Goal: Task Accomplishment & Management: Use online tool/utility

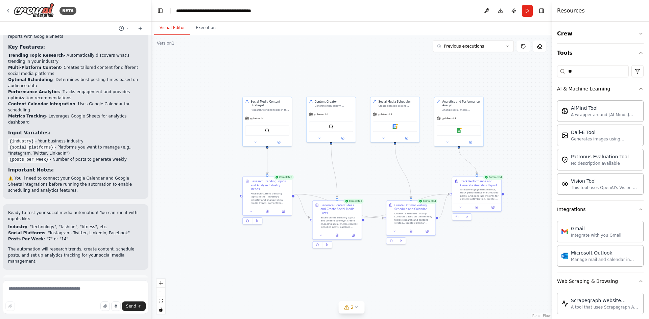
click at [394, 22] on div "Visual Editor Execution" at bounding box center [351, 29] width 400 height 14
click at [369, 52] on div ".deletable-edge-delete-btn { width: 20px; height: 20px; border: 0px solid #ffff…" at bounding box center [351, 177] width 400 height 284
click at [401, 37] on div ".deletable-edge-delete-btn { width: 20px; height: 20px; border: 0px solid #ffff…" at bounding box center [351, 177] width 400 height 284
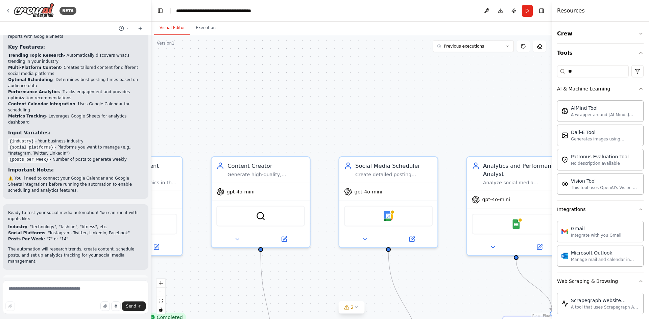
click at [412, 98] on div ".deletable-edge-delete-btn { width: 20px; height: 20px; border: 0px solid #ffff…" at bounding box center [351, 177] width 400 height 284
click at [411, 96] on div ".deletable-edge-delete-btn { width: 20px; height: 20px; border: 0px solid #ffff…" at bounding box center [351, 177] width 400 height 284
click at [424, 97] on div ".deletable-edge-delete-btn { width: 20px; height: 20px; border: 0px solid #ffff…" at bounding box center [351, 177] width 400 height 284
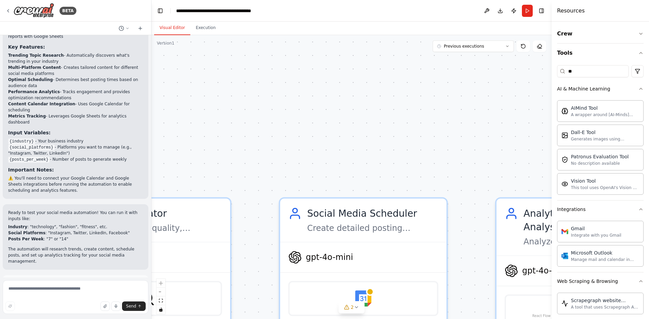
click at [424, 97] on div ".deletable-edge-delete-btn { width: 20px; height: 20px; border: 0px solid #ffff…" at bounding box center [351, 177] width 400 height 284
click at [416, 104] on div ".deletable-edge-delete-btn { width: 20px; height: 20px; border: 0px solid #ffff…" at bounding box center [351, 177] width 400 height 284
click at [357, 84] on div ".deletable-edge-delete-btn { width: 20px; height: 20px; border: 0px solid #ffff…" at bounding box center [351, 177] width 400 height 284
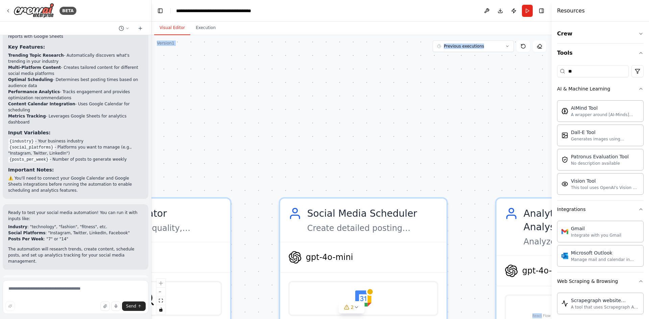
click at [357, 84] on div ".deletable-edge-delete-btn { width: 20px; height: 20px; border: 0px solid #ffff…" at bounding box center [351, 177] width 400 height 284
drag, startPoint x: 343, startPoint y: 103, endPoint x: 291, endPoint y: 103, distance: 52.0
click at [291, 104] on div ".deletable-edge-delete-btn { width: 20px; height: 20px; border: 0px solid #ffff…" at bounding box center [351, 177] width 400 height 284
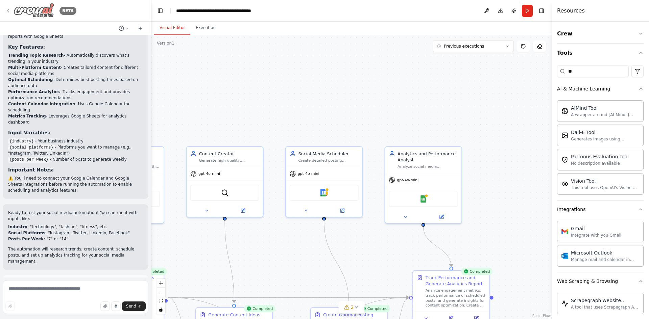
click at [8, 10] on icon at bounding box center [7, 10] width 5 height 5
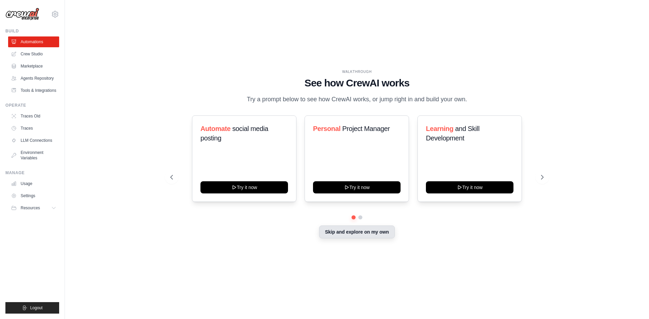
click at [358, 233] on button "Skip and explore on my own" at bounding box center [356, 232] width 75 height 13
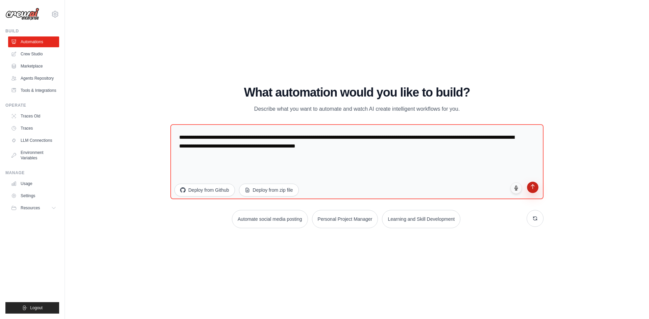
click at [535, 190] on button "submit" at bounding box center [532, 187] width 11 height 11
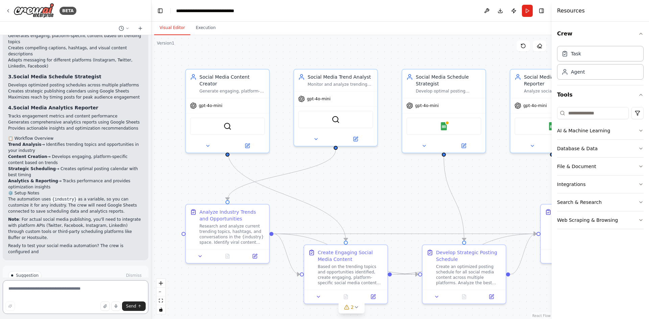
scroll to position [690, 0]
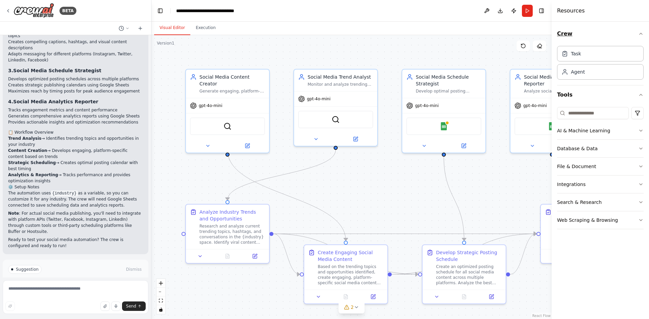
click at [643, 33] on icon "button" at bounding box center [640, 33] width 5 height 5
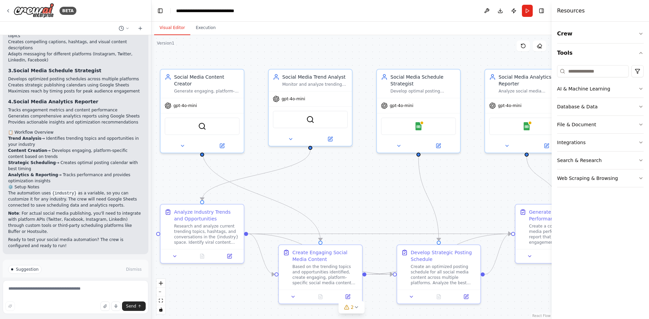
drag, startPoint x: 154, startPoint y: 162, endPoint x: 129, endPoint y: 162, distance: 25.3
click at [129, 162] on div "BETA Create a crew that schedules and publishes social media content across mul…" at bounding box center [324, 159] width 649 height 319
click at [135, 158] on div "Perfect! I've created a comprehensive Social Media Management Automation crew f…" at bounding box center [75, 102] width 135 height 293
click at [152, 160] on div ".deletable-edge-delete-btn { width: 20px; height: 20px; border: 0px solid #ffff…" at bounding box center [351, 177] width 400 height 284
drag, startPoint x: 551, startPoint y: 27, endPoint x: 572, endPoint y: 24, distance: 21.8
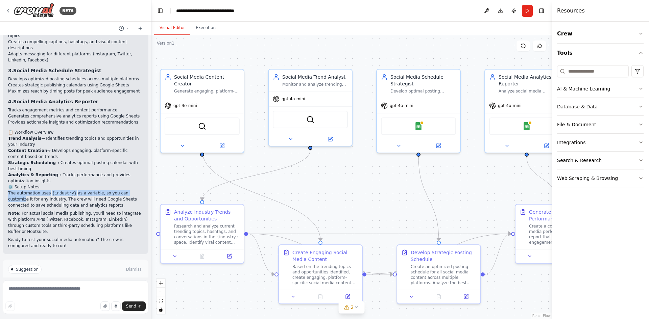
click at [556, 24] on div "Resources Crew Tools AI & Machine Learning Database & Data File & Document Inte…" at bounding box center [599, 159] width 97 height 319
click at [569, 24] on div "Crew Tools AI & Machine Learning Database & Data File & Document Integrations S…" at bounding box center [599, 171] width 97 height 298
click at [573, 24] on div "Crew Tools AI & Machine Learning Database & Data File & Document Integrations S…" at bounding box center [599, 171] width 97 height 298
click at [498, 47] on div ".deletable-edge-delete-btn { width: 20px; height: 20px; border: 0px solid #ffff…" at bounding box center [351, 177] width 400 height 284
click at [522, 44] on icon at bounding box center [523, 46] width 4 height 4
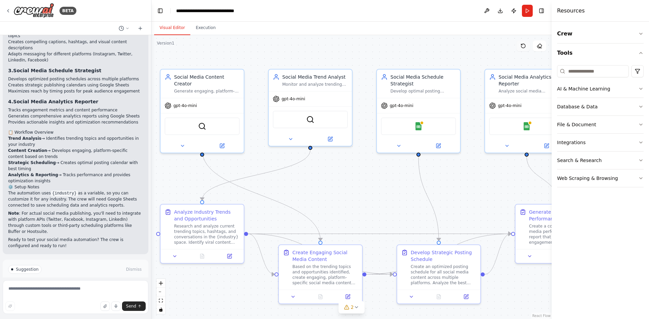
click at [522, 44] on icon at bounding box center [523, 46] width 4 height 4
click at [348, 176] on div ".deletable-edge-delete-btn { width: 20px; height: 20px; border: 0px solid #ffff…" at bounding box center [351, 177] width 400 height 284
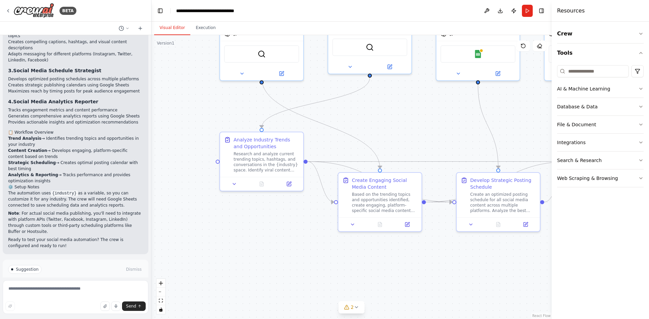
drag, startPoint x: 360, startPoint y: 189, endPoint x: 382, endPoint y: 94, distance: 97.0
click at [382, 94] on div ".deletable-edge-delete-btn { width: 20px; height: 20px; border: 0px solid #ffff…" at bounding box center [351, 177] width 400 height 284
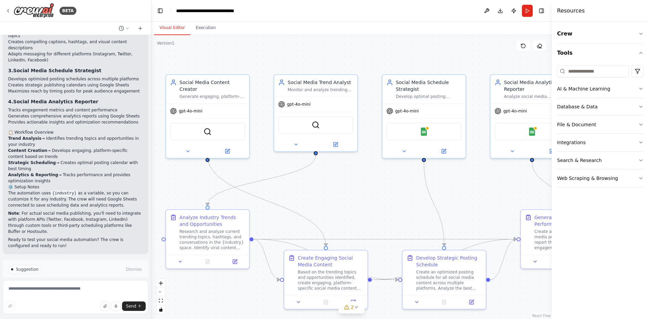
drag, startPoint x: 382, startPoint y: 112, endPoint x: 368, endPoint y: 201, distance: 90.0
click at [368, 201] on div ".deletable-edge-delete-btn { width: 20px; height: 20px; border: 0px solid #ffff…" at bounding box center [351, 177] width 400 height 284
click at [215, 102] on div "gpt-4o-mini" at bounding box center [208, 109] width 83 height 15
click at [233, 146] on button at bounding box center [228, 150] width 38 height 8
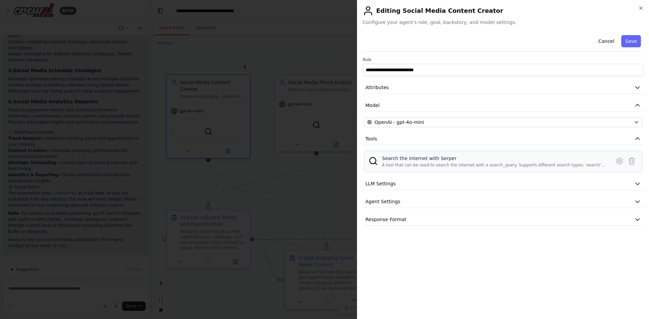
click at [388, 161] on div "Search the internet with Serper" at bounding box center [494, 158] width 225 height 7
click at [382, 157] on div "Search the internet with Serper" at bounding box center [494, 158] width 225 height 7
click at [401, 155] on div "Search the internet with Serper" at bounding box center [494, 158] width 225 height 7
click at [401, 154] on div "Search the internet with Serper A tool that can be used to search the internet …" at bounding box center [503, 162] width 278 height 22
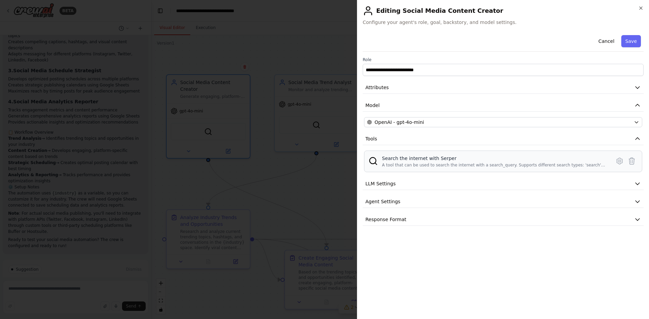
click at [526, 158] on div "Search the internet with Serper" at bounding box center [494, 158] width 225 height 7
click at [639, 185] on icon "button" at bounding box center [637, 183] width 7 height 7
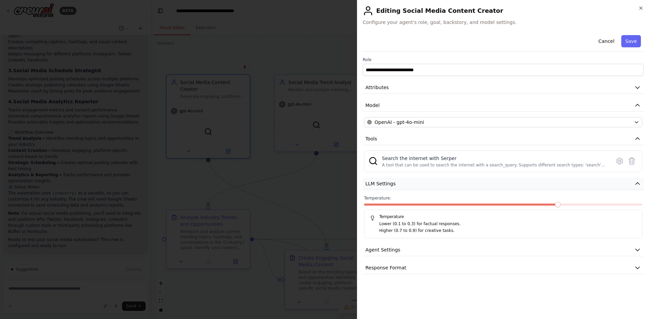
click at [639, 185] on icon "button" at bounding box center [637, 183] width 7 height 7
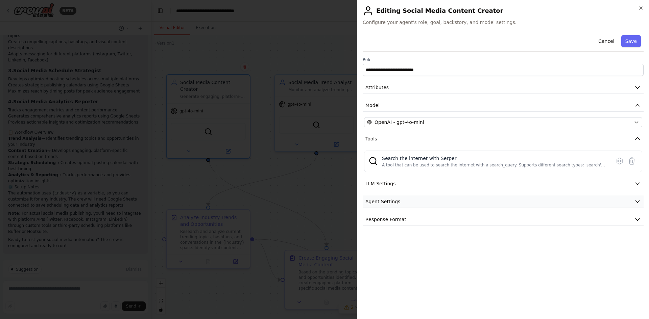
click at [635, 204] on icon "button" at bounding box center [637, 201] width 7 height 7
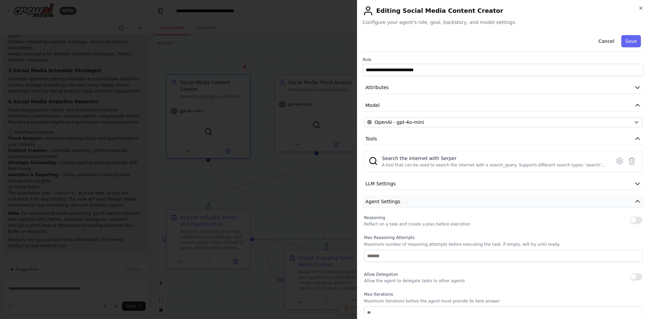
click at [634, 204] on icon "button" at bounding box center [637, 201] width 7 height 7
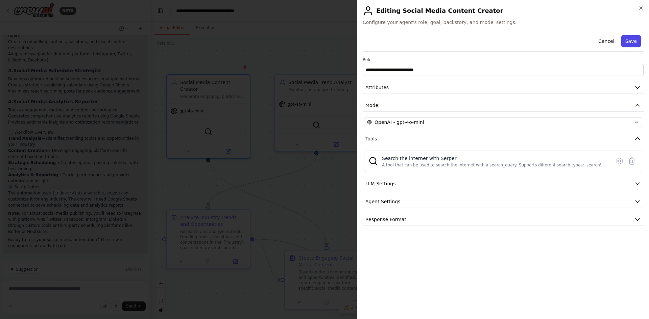
click at [627, 42] on button "Save" at bounding box center [631, 41] width 20 height 12
click at [627, 42] on div "Cancel Saving..." at bounding box center [502, 41] width 281 height 19
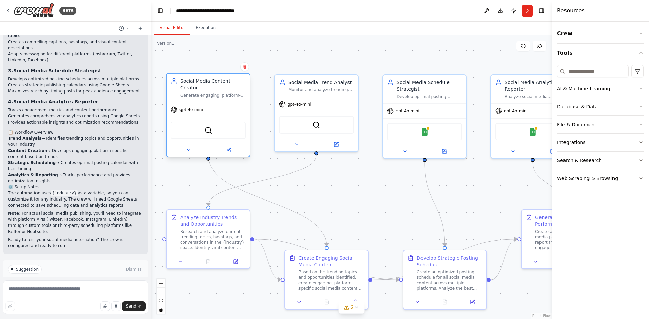
click at [224, 102] on div "gpt-4o-mini" at bounding box center [208, 109] width 83 height 15
click at [315, 121] on img at bounding box center [316, 124] width 8 height 8
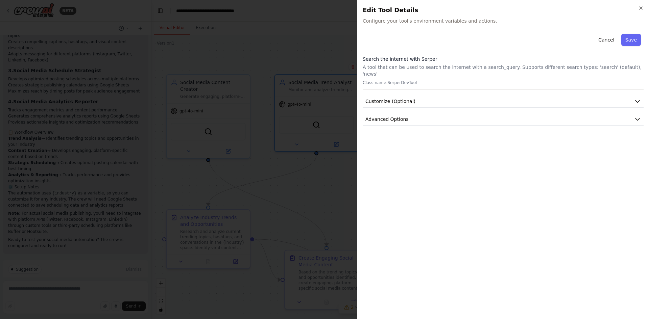
click at [517, 141] on div "Cancel Save Search the internet with Serper A tool that can be used to search t…" at bounding box center [502, 172] width 281 height 283
